Goal: Information Seeking & Learning: Learn about a topic

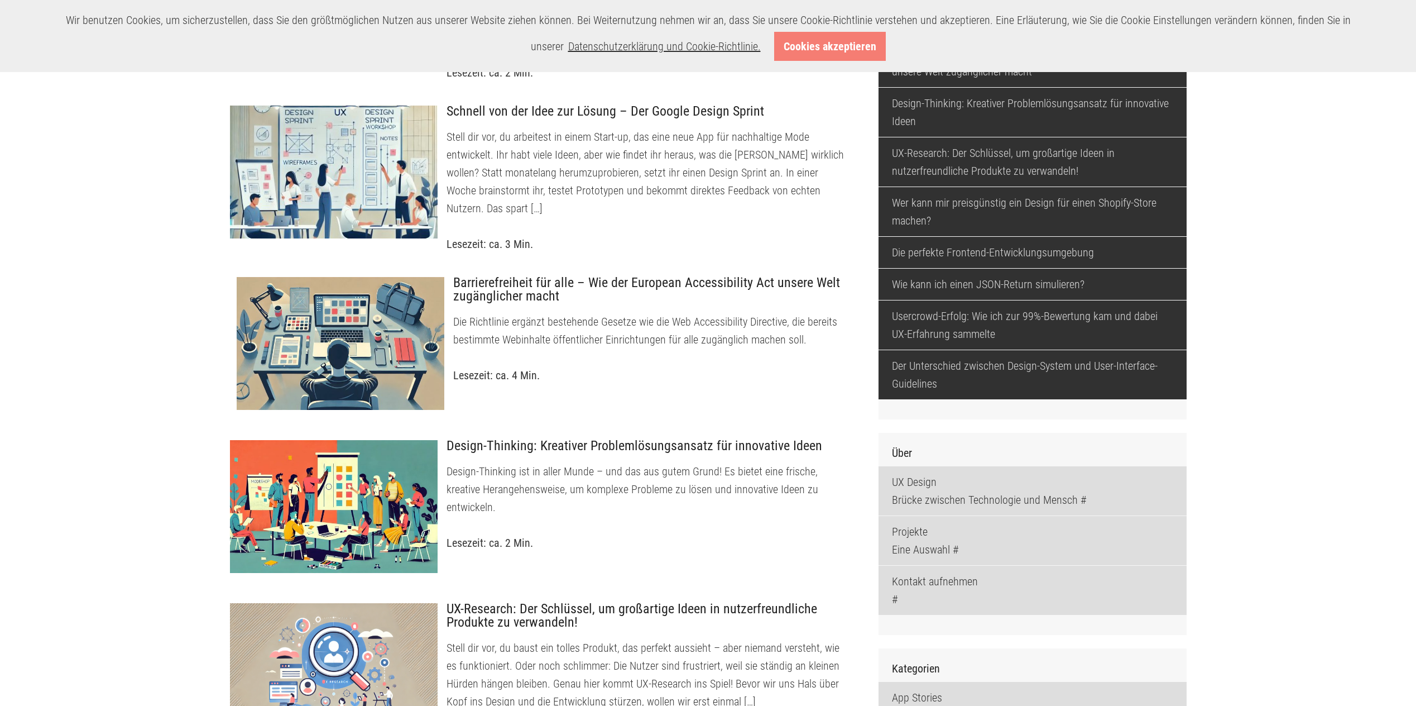
scroll to position [391, 0]
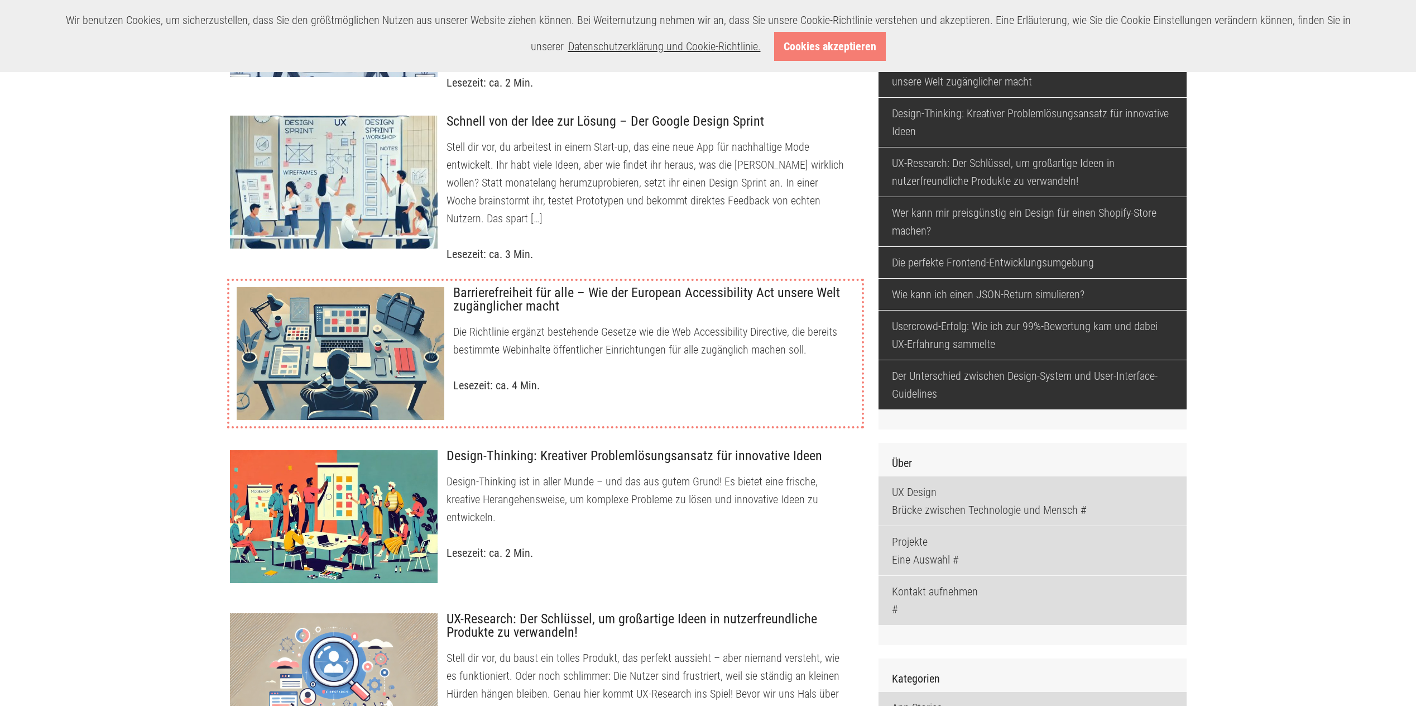
click at [656, 292] on h3 "Barrierefreiheit für alle – Wie der European Accessibility Act unsere Welt zugä…" at bounding box center [653, 300] width 401 height 28
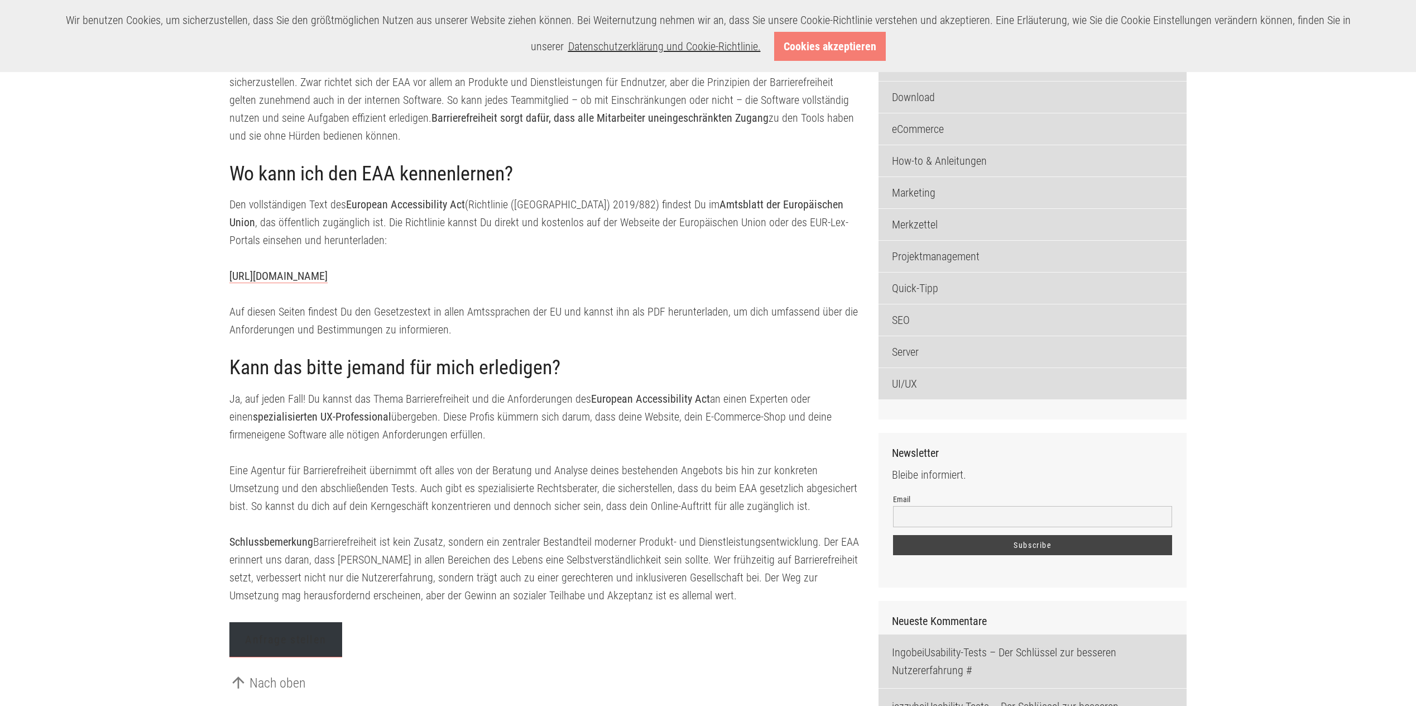
scroll to position [1395, 0]
